Goal: Task Accomplishment & Management: Manage account settings

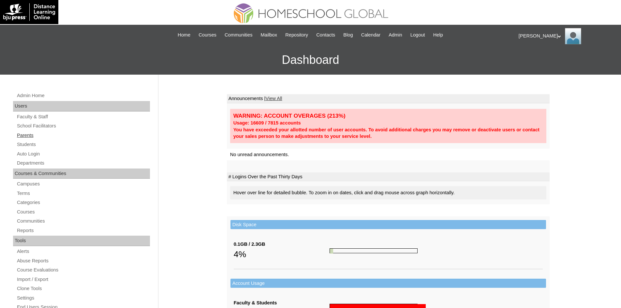
click at [31, 137] on link "Parents" at bounding box center [83, 135] width 134 height 8
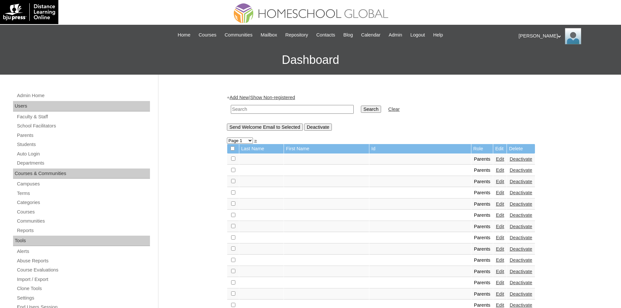
click at [289, 110] on input "text" at bounding box center [292, 109] width 123 height 9
paste input "MHP0152-TECHPH2025"
type input "MHP0152-TECHPH2025"
click at [361, 110] on input "Search" at bounding box center [371, 109] width 20 height 7
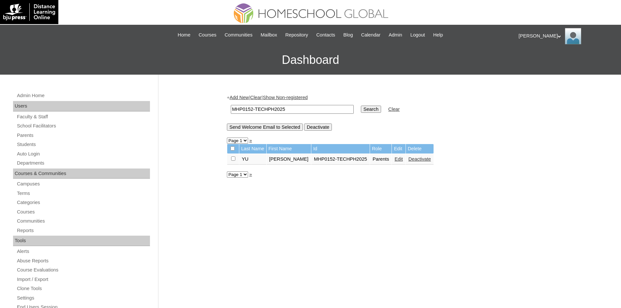
click at [394, 157] on link "Edit" at bounding box center [398, 158] width 8 height 5
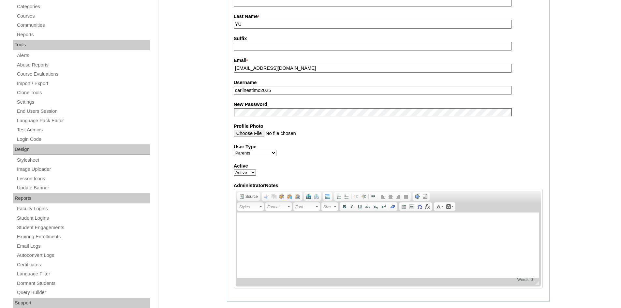
scroll to position [195, 0]
click at [265, 93] on input "carlinestimo2025" at bounding box center [373, 90] width 278 height 9
click at [281, 108] on label "New Password" at bounding box center [388, 104] width 309 height 7
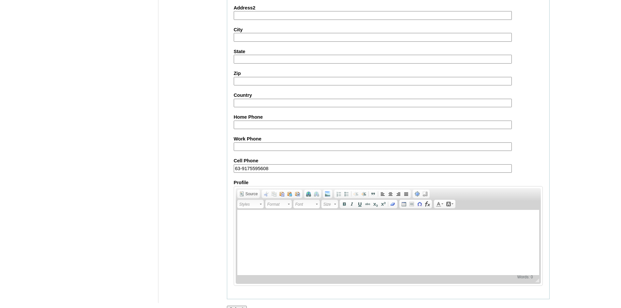
scroll to position [548, 0]
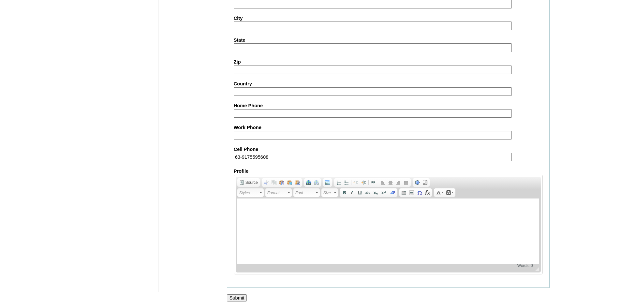
click at [237, 301] on div at bounding box center [310, 304] width 621 height 7
click at [238, 299] on input "Submit" at bounding box center [237, 297] width 20 height 7
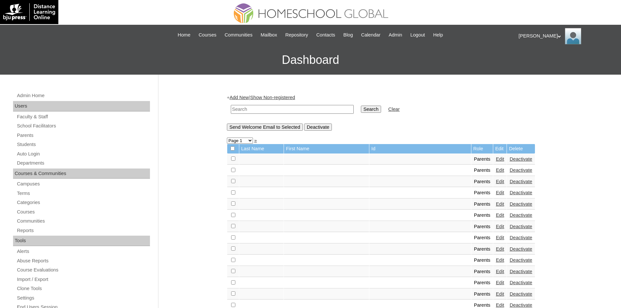
click at [525, 33] on div "[PERSON_NAME] My Profile My Settings Logout" at bounding box center [566, 36] width 96 height 16
click at [527, 61] on span "Logout" at bounding box center [530, 61] width 13 height 5
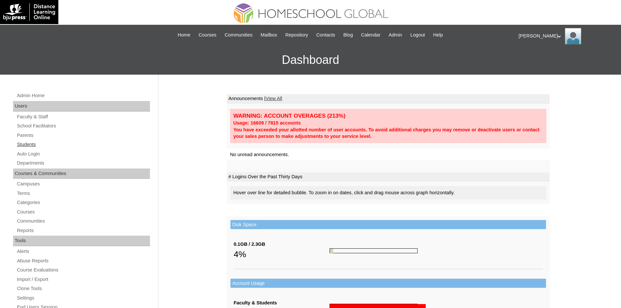
click at [39, 147] on link "Students" at bounding box center [83, 144] width 134 height 8
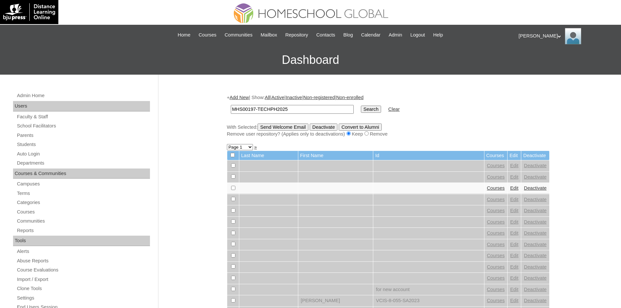
type input "MHS00197-TECHPH2025"
click at [361, 109] on input "Search" at bounding box center [371, 109] width 20 height 7
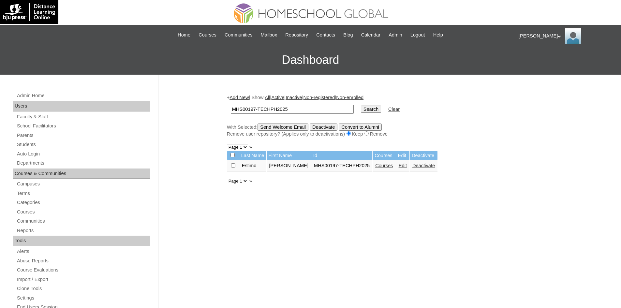
click at [398, 165] on link "Edit" at bounding box center [402, 165] width 8 height 5
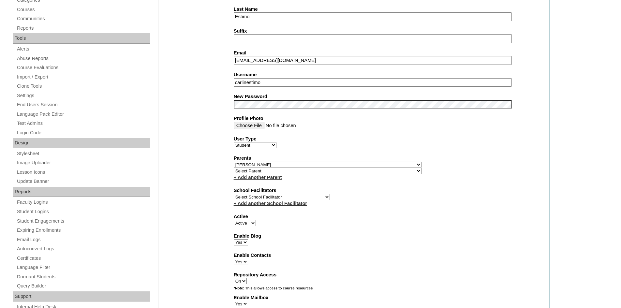
scroll to position [195, 0]
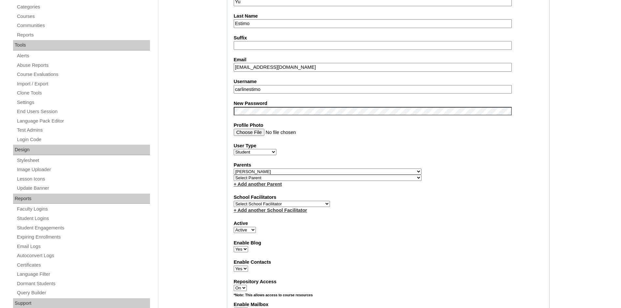
click at [257, 89] on input "carlinestimo" at bounding box center [373, 89] width 278 height 9
paste input "zekiele"
type input "carlinezekielestimo"
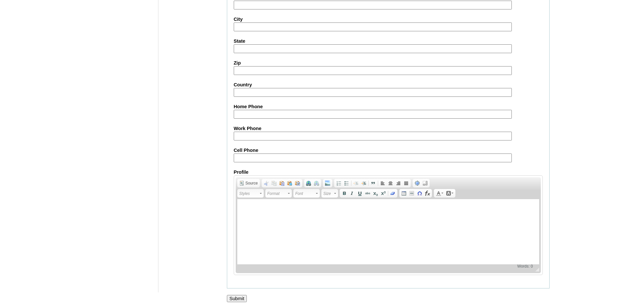
scroll to position [685, 0]
click at [238, 300] on input "Submit" at bounding box center [237, 297] width 20 height 7
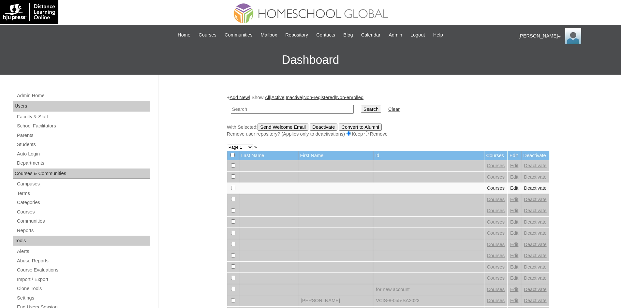
click at [526, 36] on div "[PERSON_NAME] My Profile My Settings Logout" at bounding box center [566, 36] width 96 height 16
click at [531, 63] on span "Logout" at bounding box center [530, 61] width 13 height 5
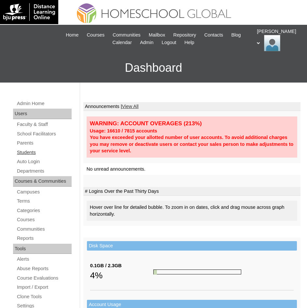
click at [31, 152] on link "Students" at bounding box center [43, 152] width 55 height 8
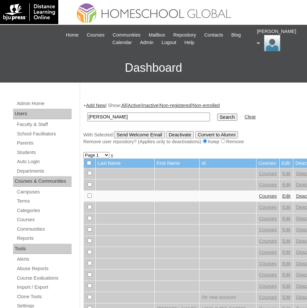
type input "[PERSON_NAME]"
click at [217, 117] on input "Search" at bounding box center [227, 116] width 20 height 7
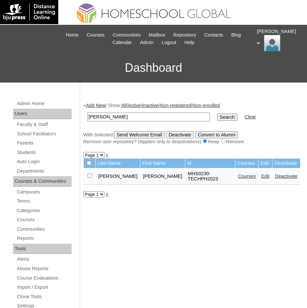
click at [238, 174] on link "Courses" at bounding box center [247, 175] width 18 height 5
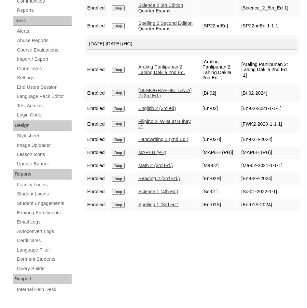
scroll to position [228, 0]
